Goal: Communication & Community: Answer question/provide support

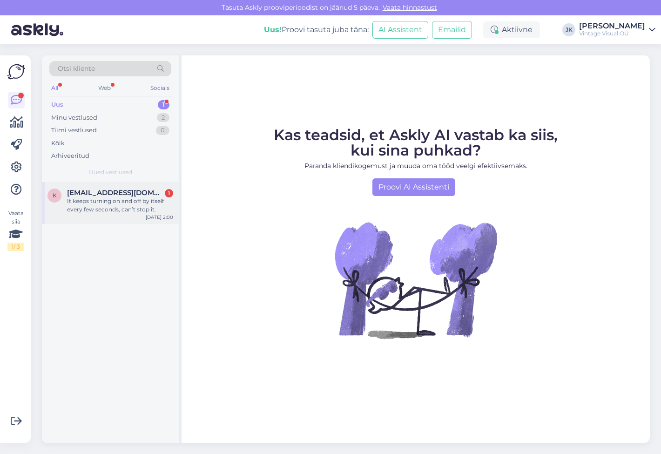
click at [150, 189] on div "[EMAIL_ADDRESS][DOMAIN_NAME] 1" at bounding box center [120, 193] width 106 height 8
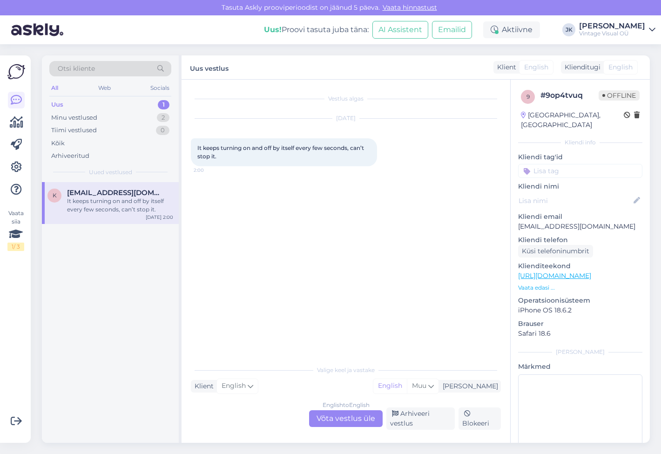
click at [284, 289] on div "Vestlus algas [DATE] It keeps turning on and off by itself every few seconds, c…" at bounding box center [350, 220] width 318 height 263
click at [303, 176] on div "[DATE] It keeps turning on and off by itself every few seconds, can’t stop it. …" at bounding box center [346, 142] width 310 height 68
click at [316, 415] on div "English to English Võta vestlus üle" at bounding box center [346, 418] width 74 height 17
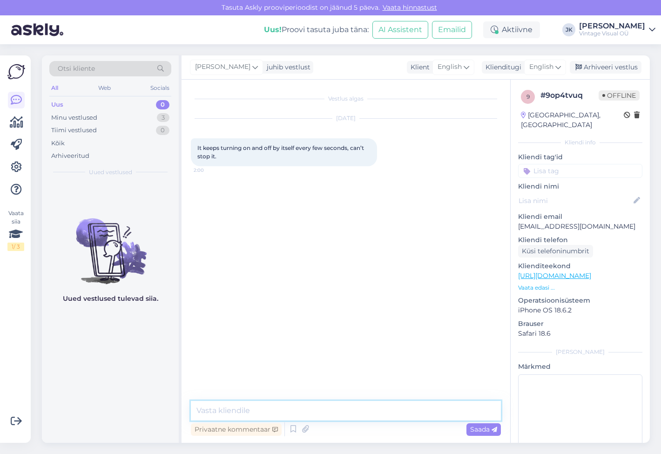
click at [333, 405] on textarea at bounding box center [346, 411] width 310 height 20
type textarea "I"
type textarea "Hi,"
drag, startPoint x: 578, startPoint y: 217, endPoint x: 519, endPoint y: 220, distance: 59.2
click at [519, 222] on p "[EMAIL_ADDRESS][DOMAIN_NAME]" at bounding box center [580, 227] width 124 height 10
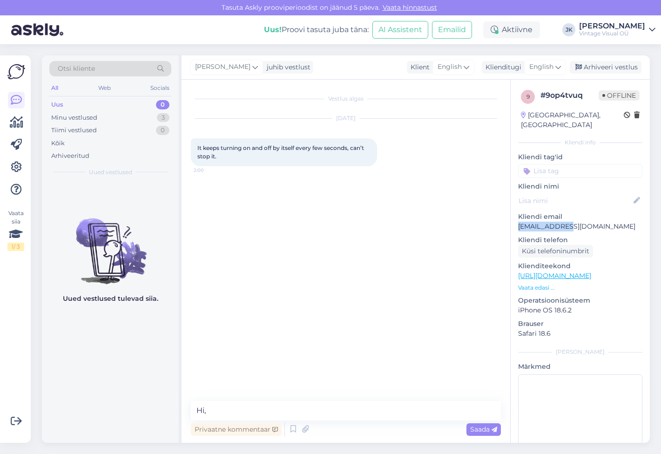
copy p "[EMAIL_ADDRESS][DOMAIN_NAME]"
click at [85, 121] on div "Minu vestlused" at bounding box center [74, 117] width 46 height 9
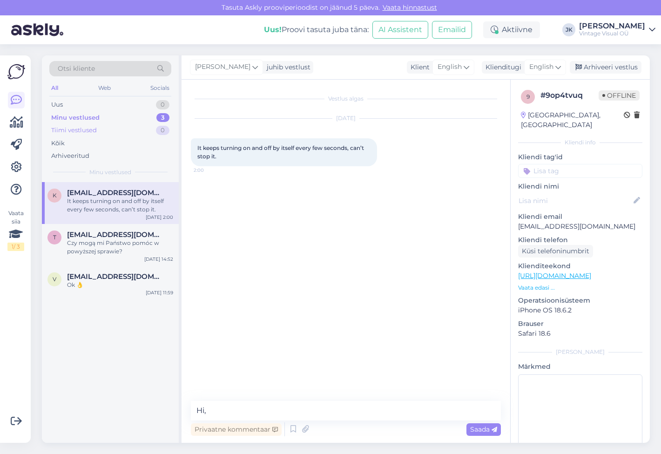
click at [80, 127] on div "Tiimi vestlused" at bounding box center [74, 130] width 46 height 9
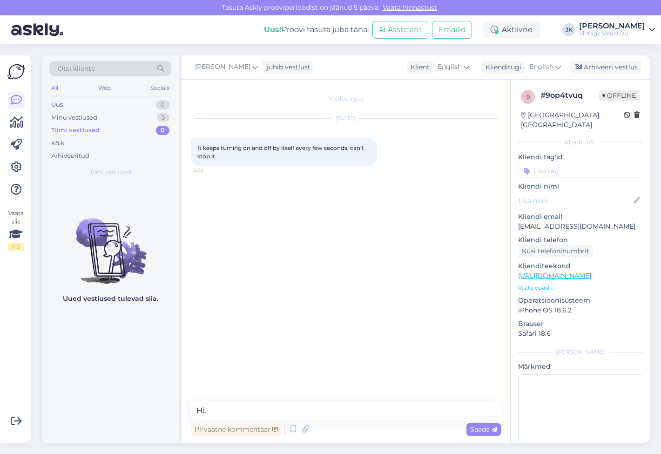
click at [119, 98] on div "Otsi kliente All Web Socials Uus 0 Minu vestlused 3 Tiimi vestlused 0 Kõik Arhi…" at bounding box center [110, 118] width 137 height 127
click at [119, 103] on div "Uus 0" at bounding box center [110, 104] width 122 height 13
click at [118, 112] on div "Minu vestlused 3" at bounding box center [110, 117] width 122 height 13
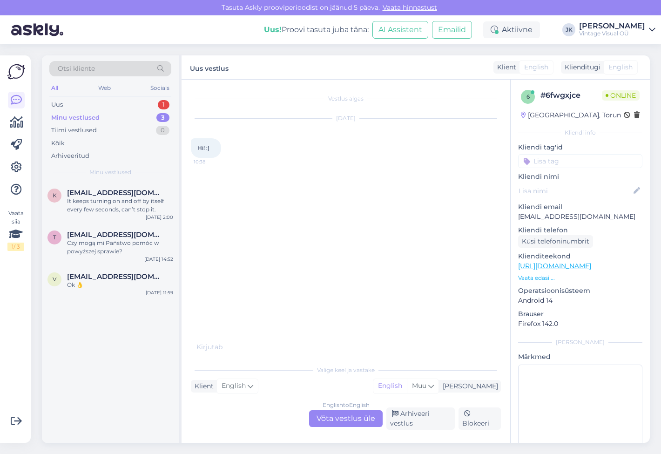
click at [257, 395] on div "Valige [PERSON_NAME] vastake Klient English Mina English Muu English to English…" at bounding box center [346, 394] width 310 height 69
click at [332, 414] on div "English to English Võta vestlus üle" at bounding box center [346, 418] width 74 height 17
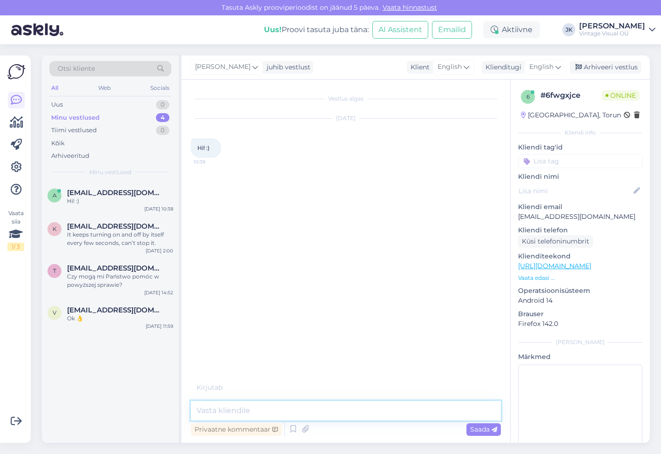
click at [276, 409] on textarea at bounding box center [346, 411] width 310 height 20
type textarea "Hello!"
click at [267, 408] on textarea at bounding box center [346, 411] width 310 height 20
type textarea "I"
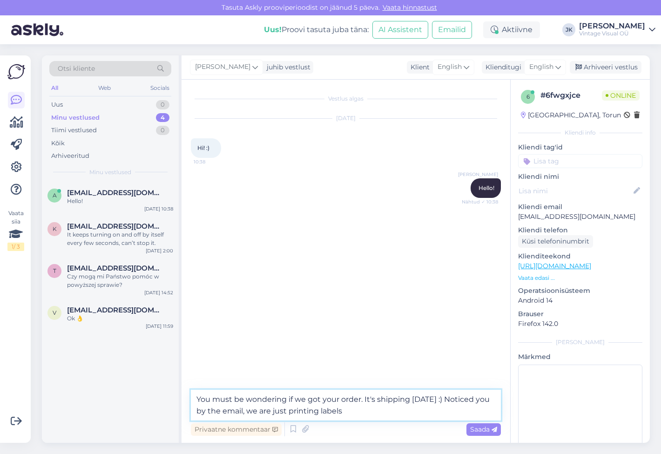
type textarea "You must be wondering if we got your order. It's shipping [DATE] :) Noticed you…"
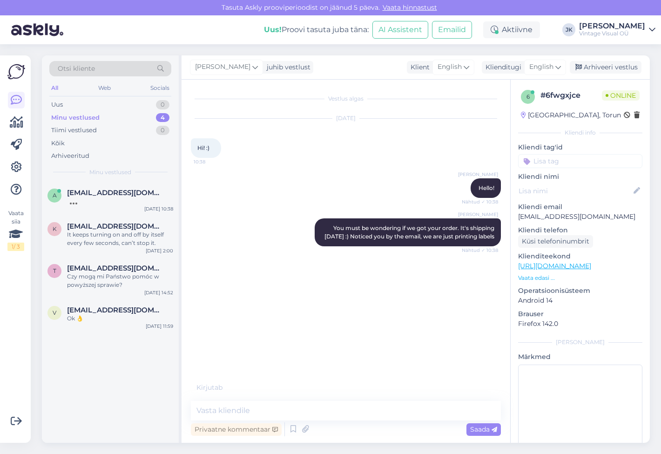
click at [304, 286] on div "Vestlus algas [DATE] Hi! :) 10:38 [PERSON_NAME] Hello! Nähtud ✓ 10:38 [PERSON_N…" at bounding box center [350, 236] width 318 height 294
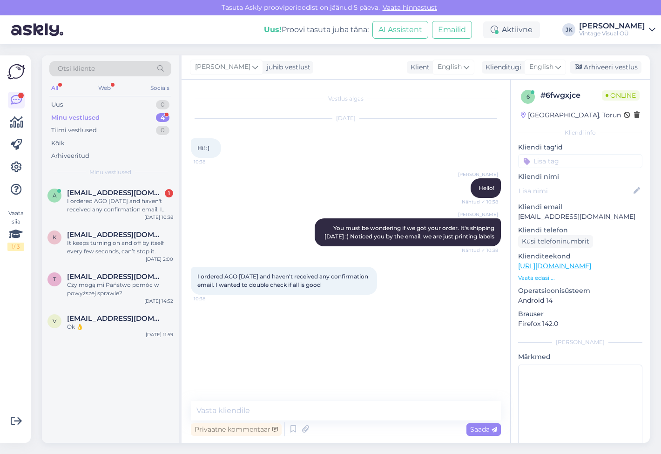
click at [304, 286] on span "I ordered AGO [DATE] and haven't received any confirmation email. I wanted to d…" at bounding box center [283, 280] width 172 height 15
click at [299, 332] on div "Vestlus algas [DATE] Hi! :) 10:38 [PERSON_NAME] Hello! Nähtud ✓ 10:38 [PERSON_N…" at bounding box center [350, 241] width 318 height 304
click at [305, 316] on div "Vestlus algas [DATE] Hi! :) 10:38 [PERSON_NAME] Hello! Nähtud ✓ 10:38 [PERSON_N…" at bounding box center [350, 241] width 318 height 304
click at [302, 336] on div "Vestlus algas [DATE] Hi! :) 10:38 [PERSON_NAME] Hello! Nähtud ✓ 10:38 [PERSON_N…" at bounding box center [350, 241] width 318 height 304
click at [301, 345] on div "Vestlus algas [DATE] Hi! :) 10:38 [PERSON_NAME] Hello! Nähtud ✓ 10:38 [PERSON_N…" at bounding box center [350, 241] width 318 height 304
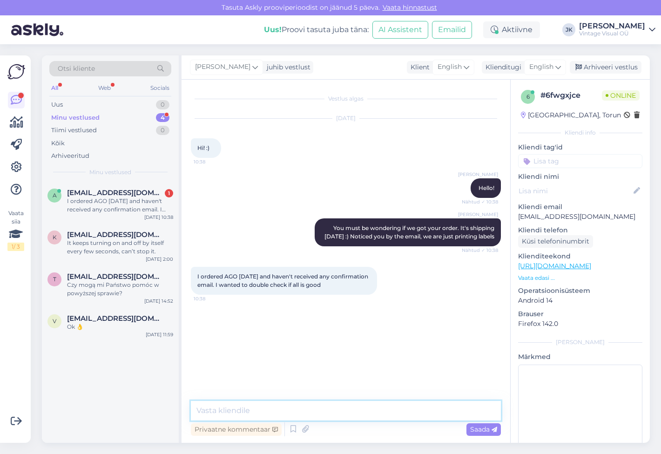
click at [280, 413] on textarea at bounding box center [346, 411] width 310 height 20
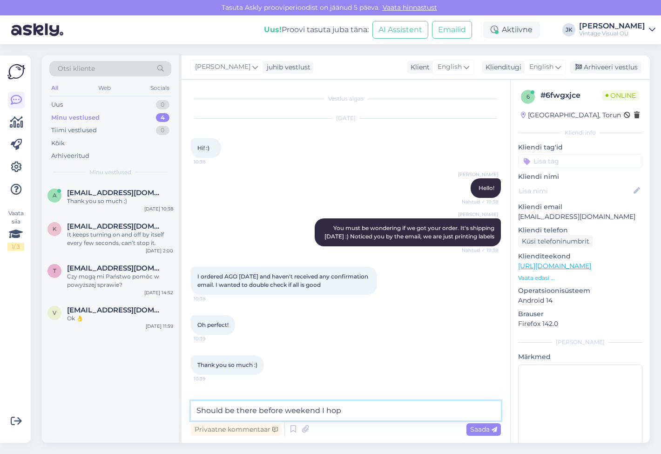
type textarea "Should be there before weekend I hope"
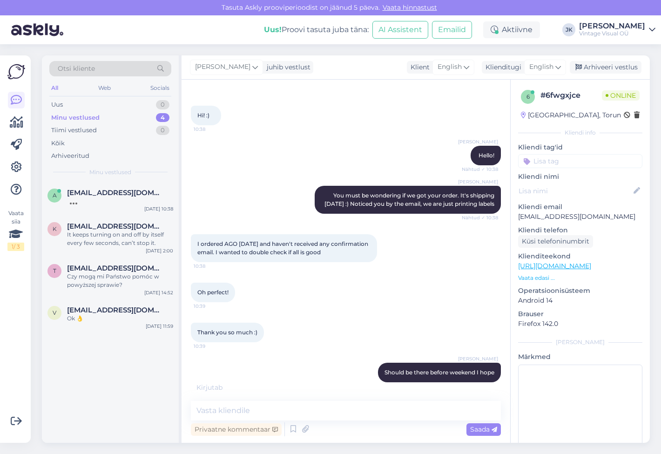
click at [289, 208] on div "[PERSON_NAME] You must be wondering if we got your order. It's shipping [DATE] …" at bounding box center [346, 200] width 310 height 48
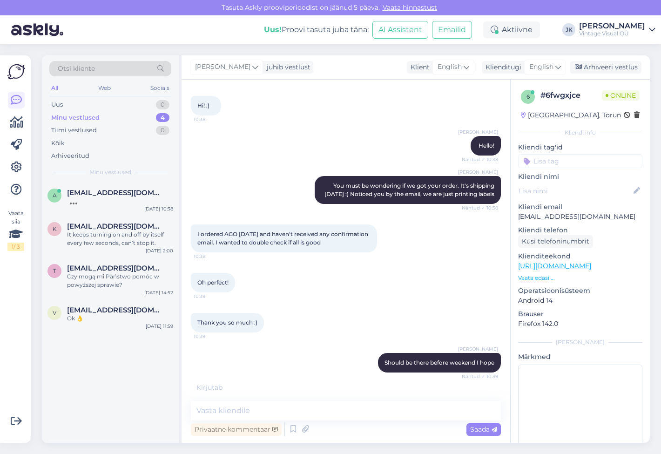
scroll to position [42, 0]
click at [239, 203] on div "[PERSON_NAME] You must be wondering if we got your order. It's shipping [DATE] …" at bounding box center [346, 190] width 310 height 48
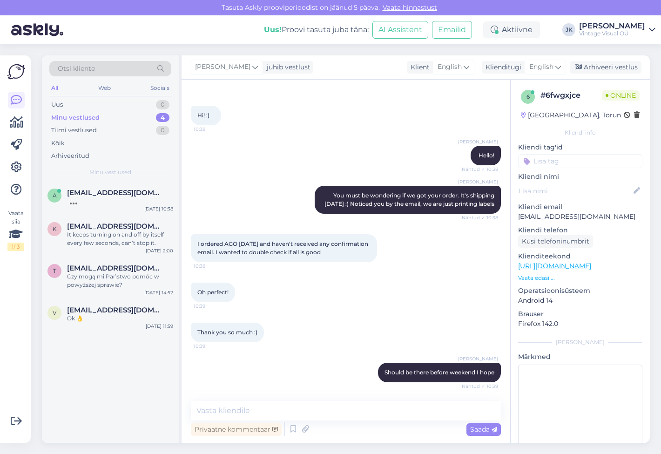
scroll to position [33, 0]
click at [239, 203] on div "[PERSON_NAME] You must be wondering if we got your order. It's shipping [DATE] …" at bounding box center [346, 200] width 310 height 48
click at [210, 188] on div "[PERSON_NAME] You must be wondering if we got your order. It's shipping [DATE] …" at bounding box center [346, 200] width 310 height 48
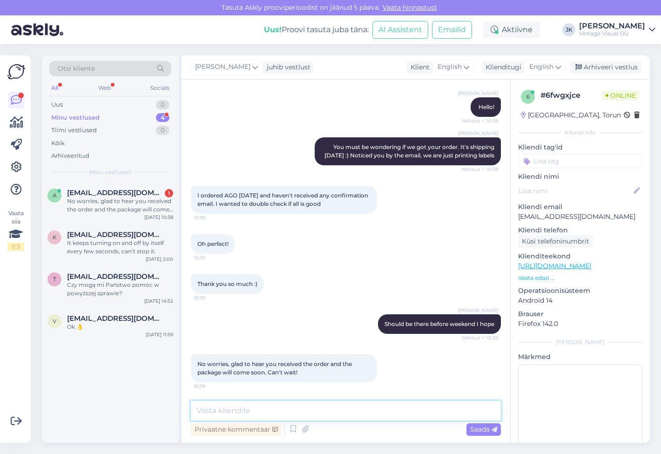
click at [245, 403] on textarea at bounding box center [346, 411] width 310 height 20
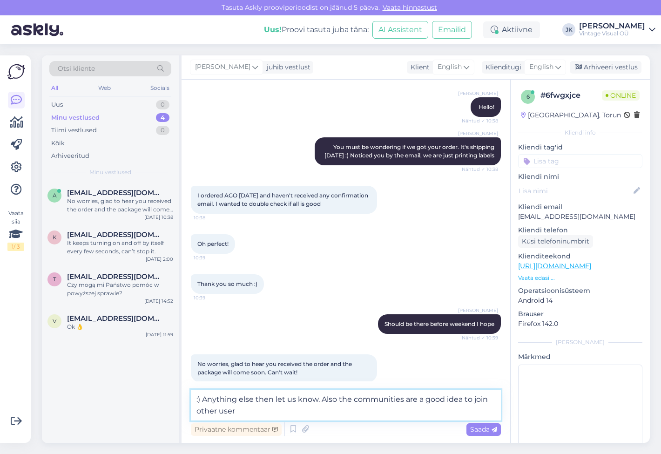
type textarea ":) Anything else then let us know. Also the communities are a good idea to join…"
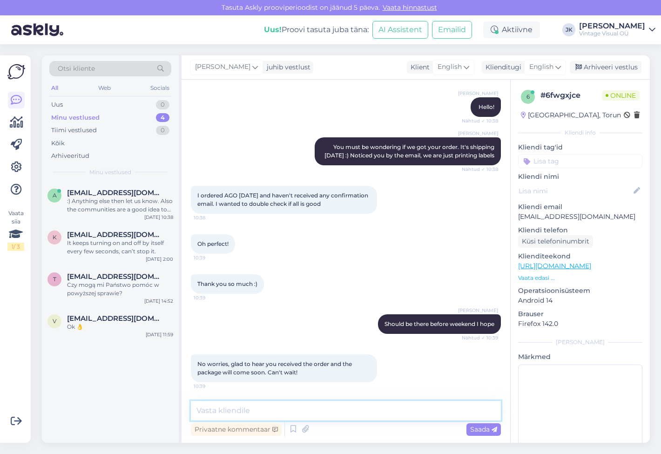
scroll to position [129, 0]
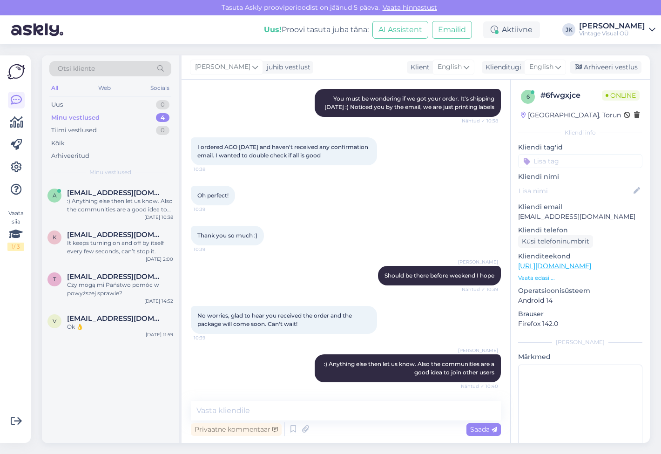
click at [80, 420] on div "a [EMAIL_ADDRESS][DOMAIN_NAME] :) Anything else then let us know. Also the comm…" at bounding box center [110, 312] width 137 height 261
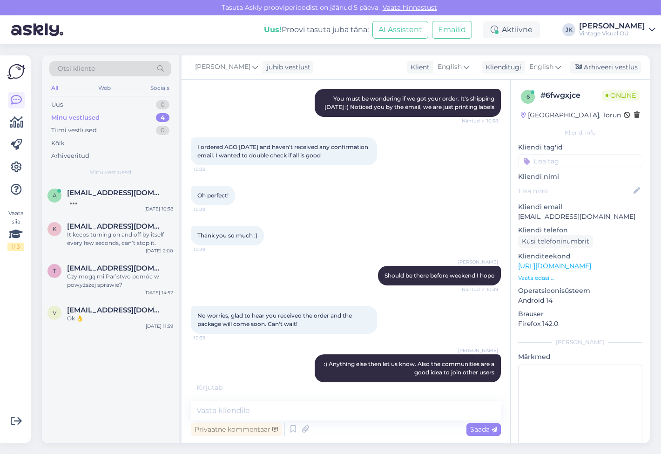
click at [80, 420] on div "a [EMAIL_ADDRESS][DOMAIN_NAME] [DATE] 10:38 k [EMAIL_ADDRESS][DOMAIN_NAME] It k…" at bounding box center [110, 312] width 137 height 261
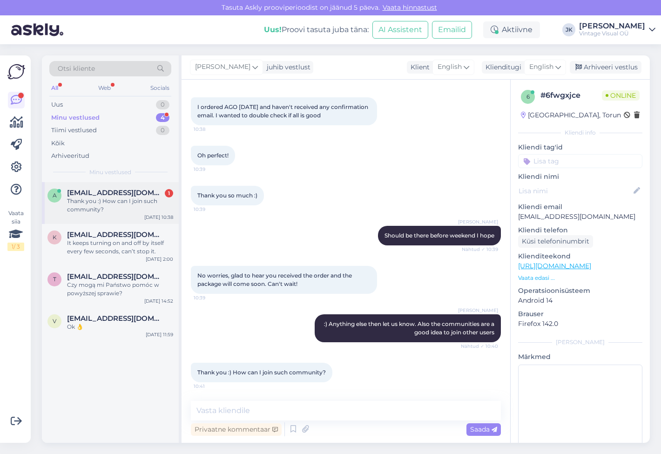
click at [152, 200] on div "Thank you :) How can I join such community?" at bounding box center [120, 205] width 106 height 17
click at [331, 407] on textarea at bounding box center [346, 411] width 310 height 20
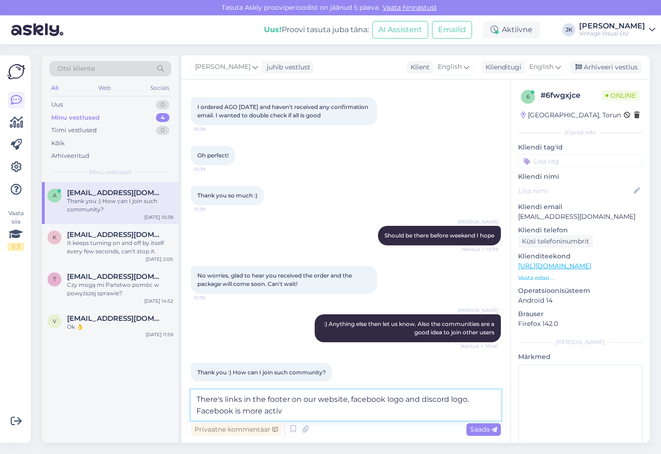
type textarea "There's links in the footer on our website, facebook logo and discord logo. Fac…"
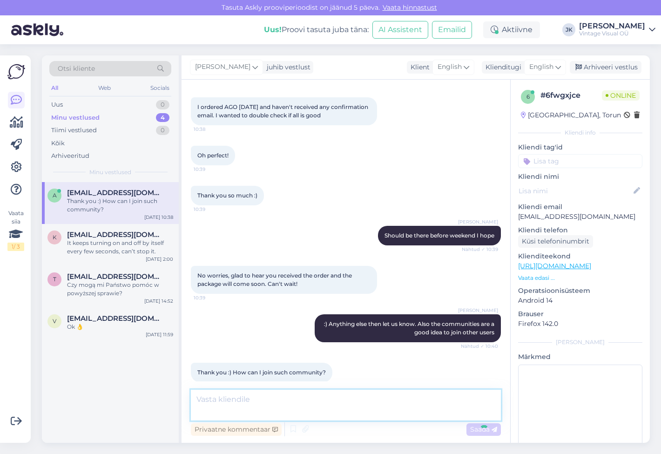
scroll to position [218, 0]
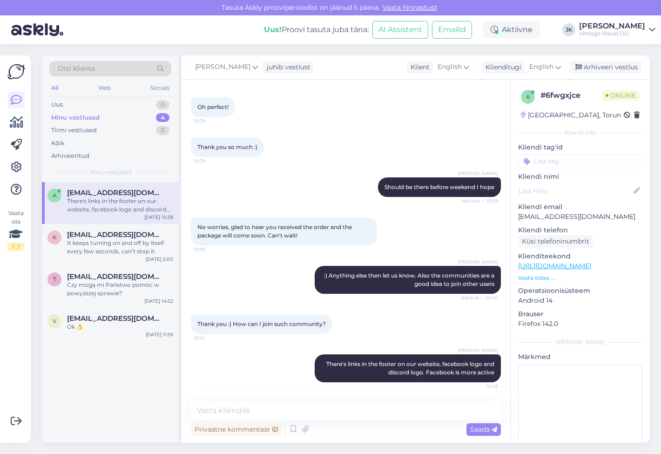
click at [275, 273] on div "[PERSON_NAME] :) Anything else then let us know. Also the communities are a goo…" at bounding box center [346, 280] width 310 height 48
click at [109, 105] on div "Uus 0" at bounding box center [110, 104] width 122 height 13
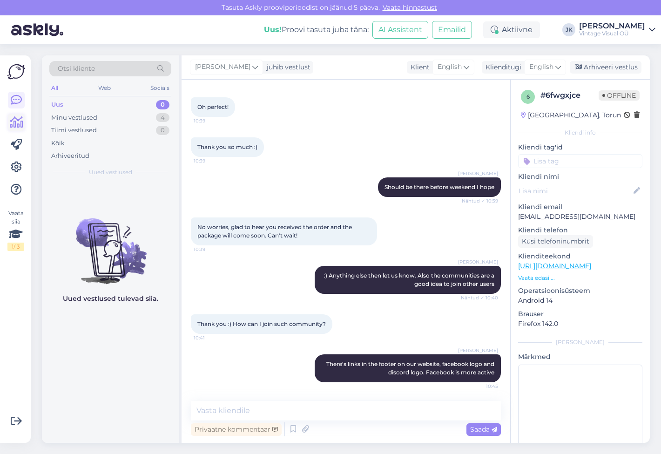
click at [20, 121] on icon at bounding box center [17, 122] width 14 height 11
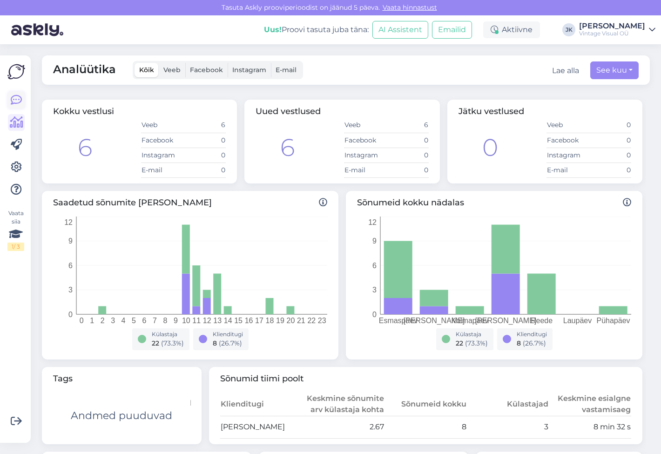
click at [18, 104] on icon at bounding box center [16, 100] width 11 height 11
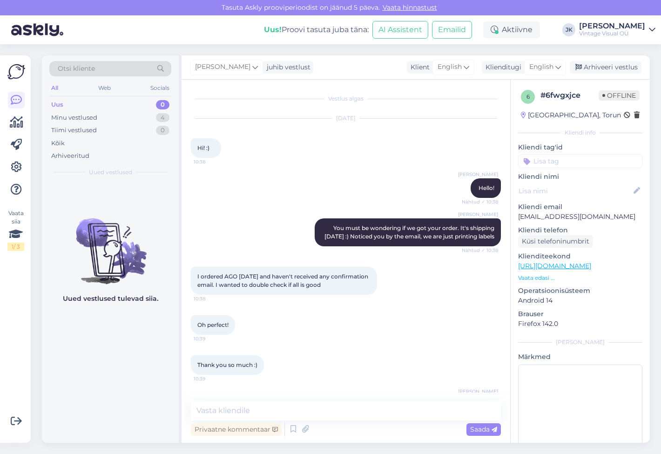
scroll to position [20, 0]
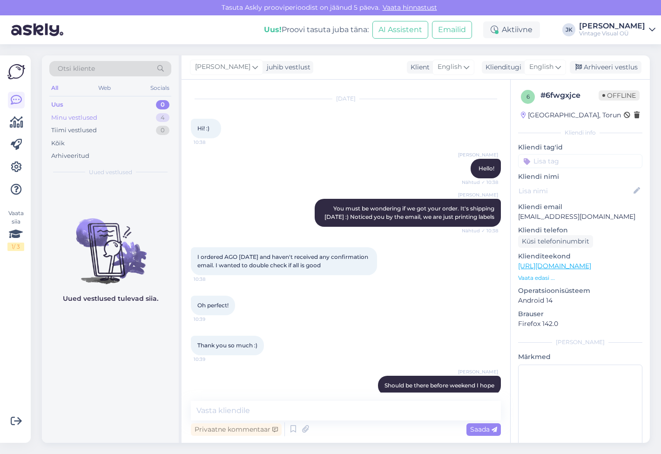
click at [148, 113] on div "Minu vestlused 4" at bounding box center [110, 117] width 122 height 13
